Goal: Task Accomplishment & Management: Complete application form

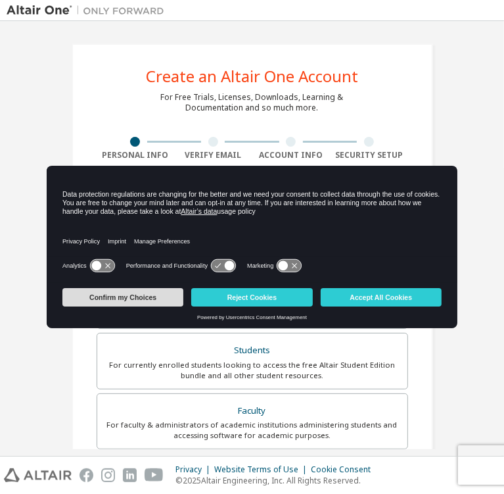
click at [121, 296] on button "Confirm my Choices" at bounding box center [122, 297] width 121 height 18
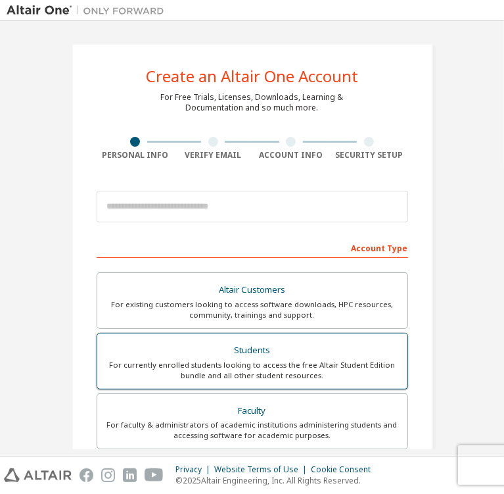
scroll to position [87, 0]
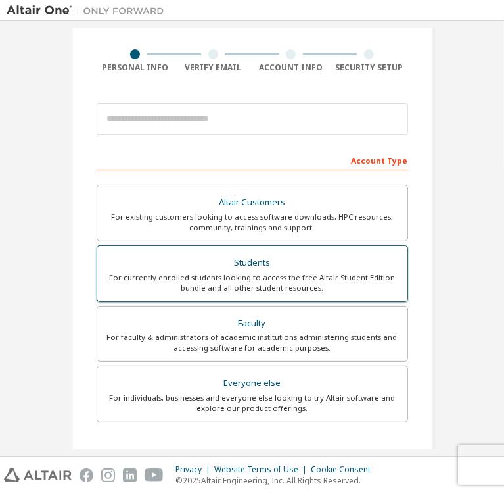
click at [270, 281] on div "For currently enrolled students looking to access the free Altair Student Editi…" at bounding box center [252, 282] width 294 height 21
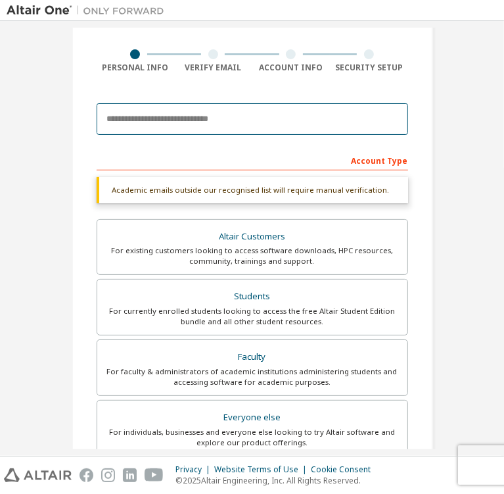
click at [215, 119] on input "email" at bounding box center [253, 119] width 312 height 32
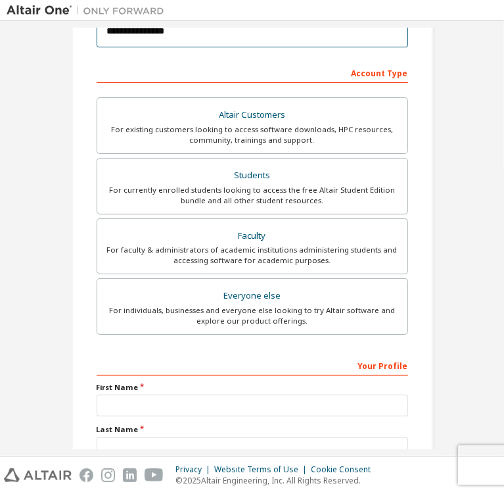
scroll to position [263, 0]
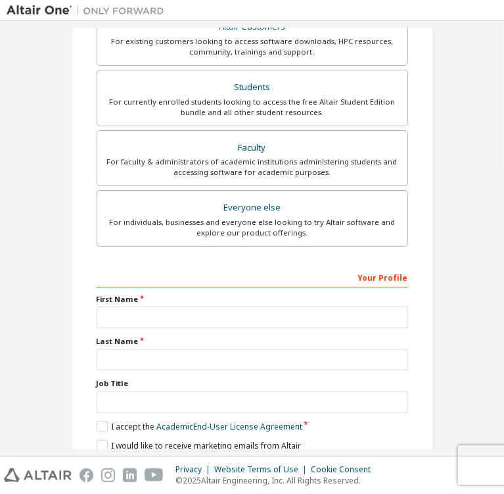
type input "**********"
click at [206, 317] on input "text" at bounding box center [253, 317] width 312 height 22
type input "******"
type input "**********"
click at [97, 421] on label "I accept the Academic End-User License Agreement" at bounding box center [200, 426] width 206 height 11
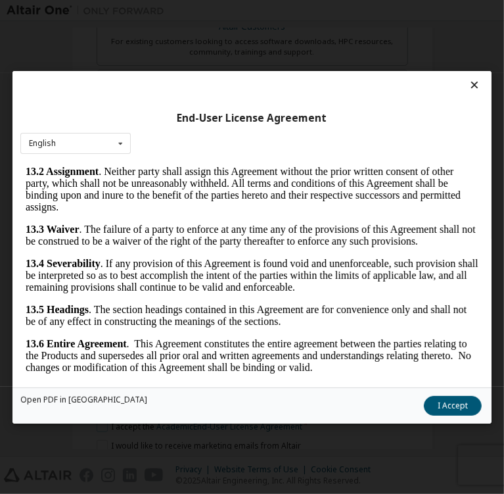
scroll to position [4342, 0]
click at [424, 404] on button "I Accept" at bounding box center [453, 405] width 58 height 20
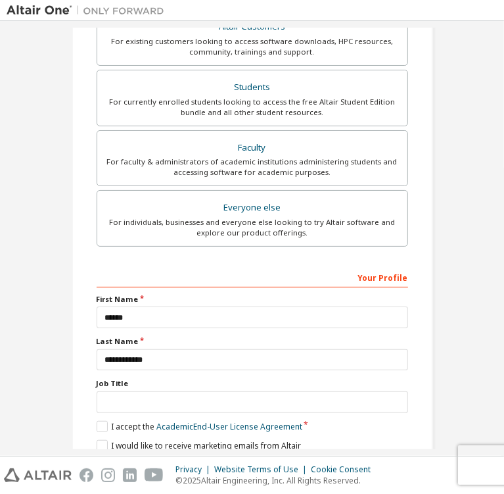
click at [261, 459] on button "Next" at bounding box center [251, 469] width 69 height 20
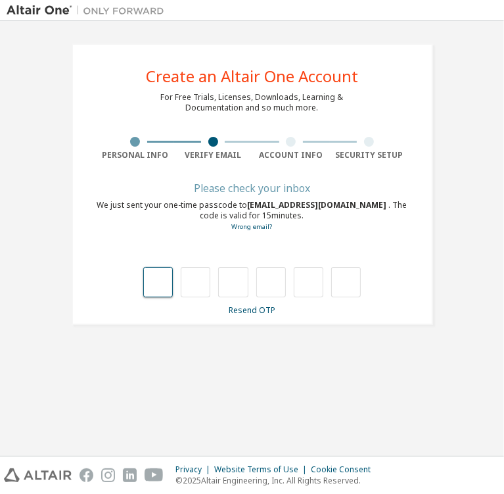
click at [166, 286] on input "text" at bounding box center [158, 282] width 30 height 30
type input "*"
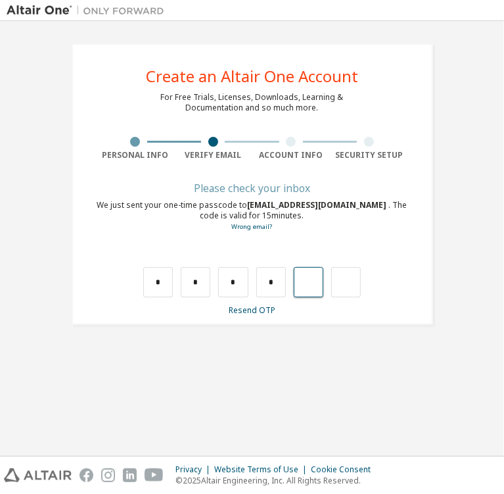
type input "*"
